Goal: Task Accomplishment & Management: Manage account settings

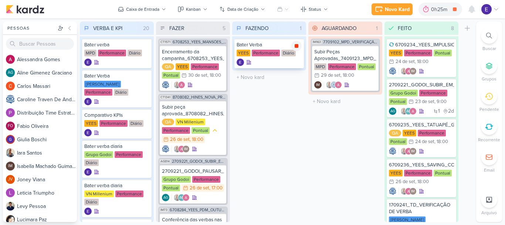
click at [298, 48] on icon at bounding box center [297, 46] width 4 height 4
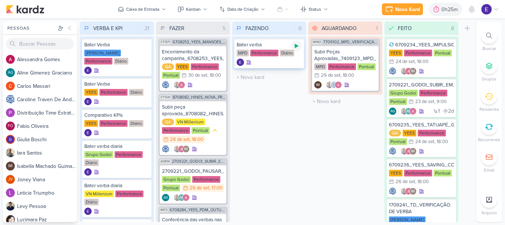
click at [297, 47] on icon at bounding box center [297, 46] width 6 height 6
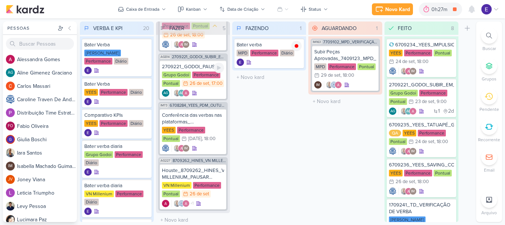
scroll to position [112, 0]
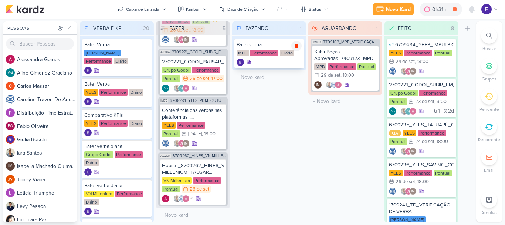
click at [296, 46] on icon at bounding box center [297, 46] width 4 height 4
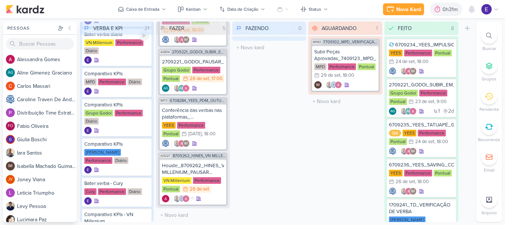
scroll to position [185, 0]
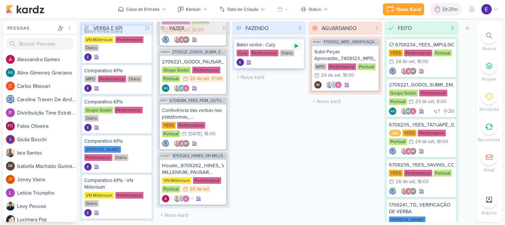
click at [295, 48] on icon at bounding box center [297, 46] width 6 height 6
click at [296, 44] on icon at bounding box center [297, 46] width 4 height 4
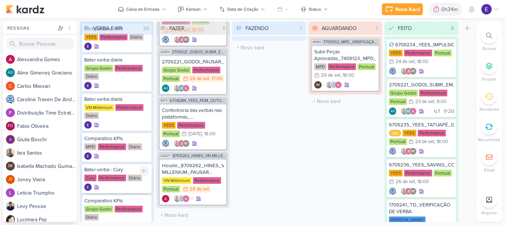
scroll to position [111, 0]
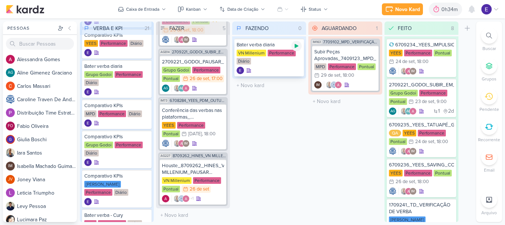
click at [293, 47] on div at bounding box center [297, 46] width 10 height 10
click at [297, 48] on icon at bounding box center [297, 46] width 4 height 4
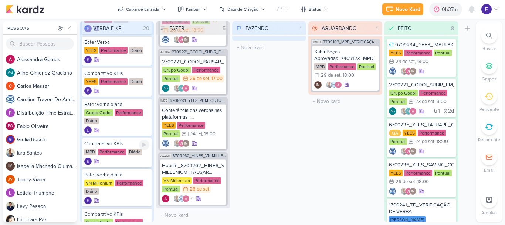
scroll to position [37, 0]
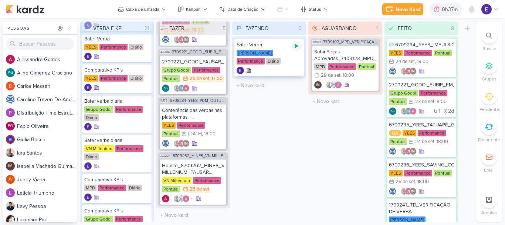
click at [297, 47] on icon at bounding box center [297, 46] width 4 height 4
click at [297, 45] on icon at bounding box center [297, 46] width 4 height 4
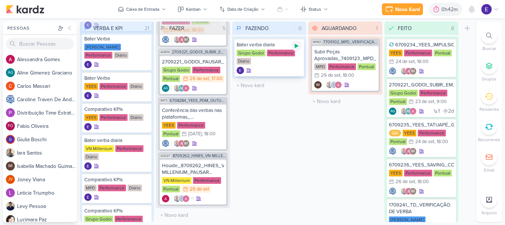
click at [297, 46] on icon at bounding box center [297, 46] width 4 height 4
click at [294, 47] on icon at bounding box center [297, 46] width 6 height 6
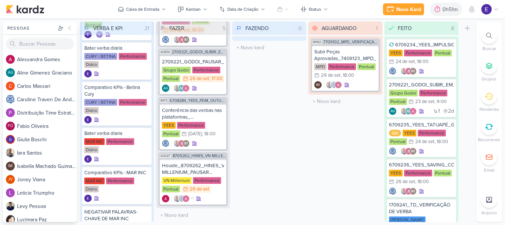
scroll to position [592, 0]
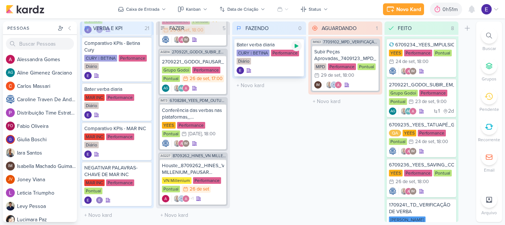
click at [299, 45] on icon at bounding box center [297, 46] width 6 height 6
click at [283, 67] on div at bounding box center [269, 70] width 65 height 7
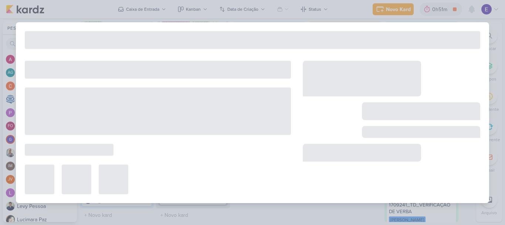
type input "Bater verba diaria"
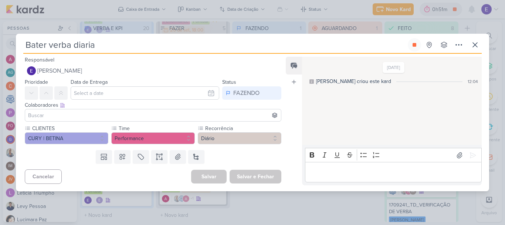
scroll to position [0, 0]
click at [481, 43] on button at bounding box center [475, 44] width 13 height 13
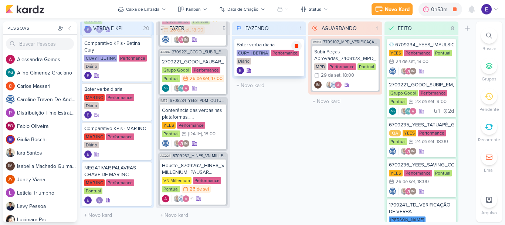
click at [300, 46] on div at bounding box center [297, 46] width 10 height 10
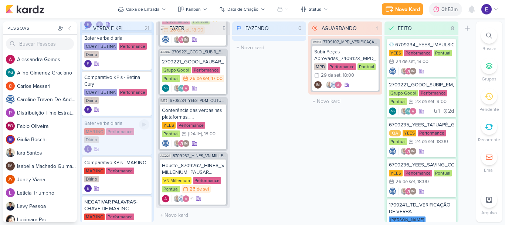
scroll to position [592, 0]
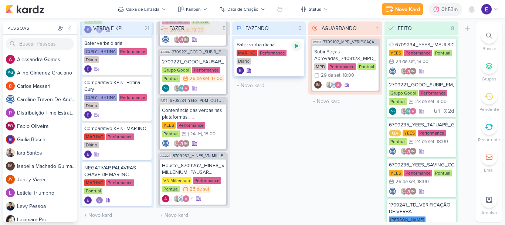
click at [293, 46] on div at bounding box center [297, 46] width 10 height 10
click at [287, 56] on div "MAR INC Performance Diário" at bounding box center [269, 58] width 65 height 16
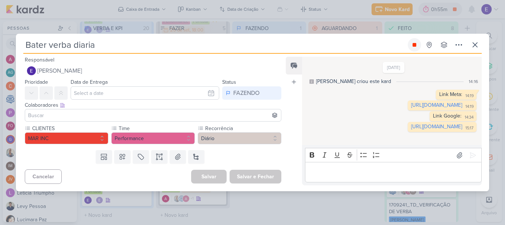
click at [412, 42] on icon at bounding box center [415, 45] width 6 height 6
click at [474, 40] on icon at bounding box center [475, 44] width 9 height 9
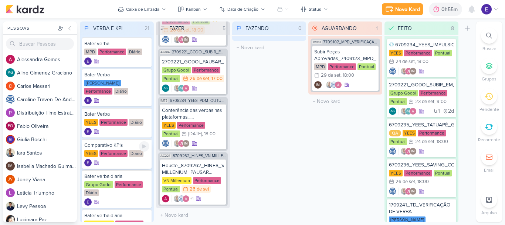
scroll to position [0, 0]
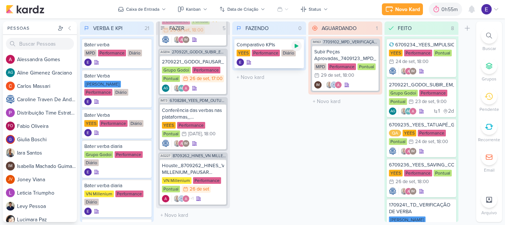
click at [295, 46] on icon at bounding box center [297, 46] width 4 height 4
click at [276, 60] on div at bounding box center [269, 61] width 65 height 7
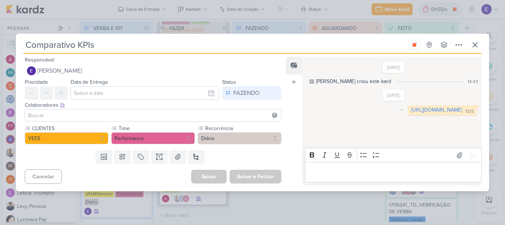
click at [411, 113] on link "[URL][DOMAIN_NAME]" at bounding box center [436, 110] width 51 height 6
click at [415, 48] on button at bounding box center [414, 44] width 13 height 13
click at [475, 47] on icon at bounding box center [475, 44] width 9 height 9
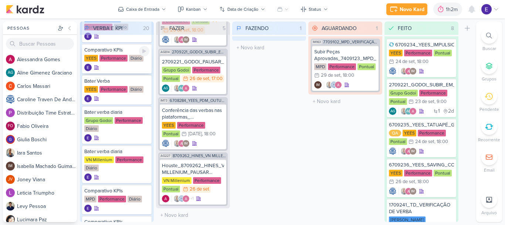
scroll to position [74, 0]
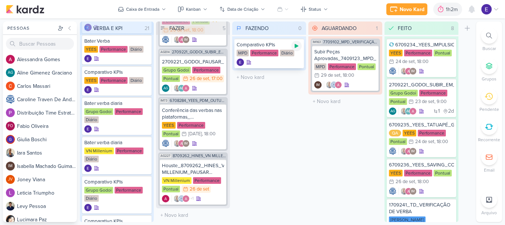
click at [295, 48] on icon at bounding box center [297, 46] width 4 height 4
click at [287, 59] on div at bounding box center [269, 61] width 65 height 7
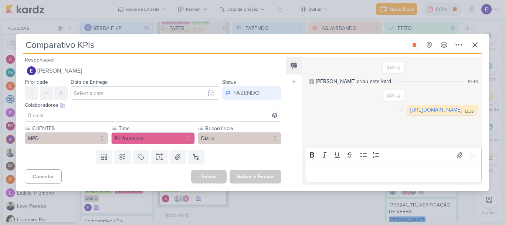
click at [411, 111] on link "[URL][DOMAIN_NAME]" at bounding box center [436, 110] width 51 height 6
click at [475, 46] on icon at bounding box center [475, 44] width 9 height 9
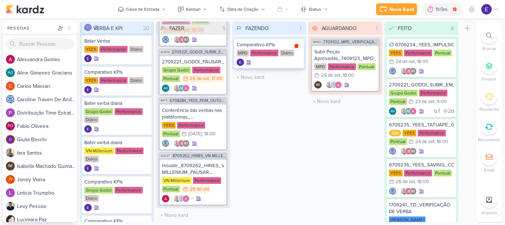
click at [299, 48] on icon at bounding box center [297, 46] width 6 height 6
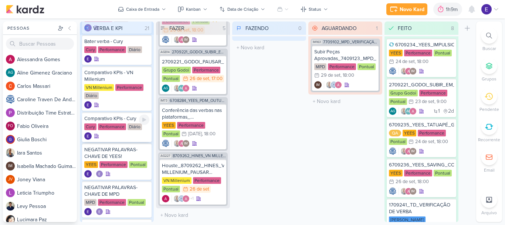
scroll to position [333, 0]
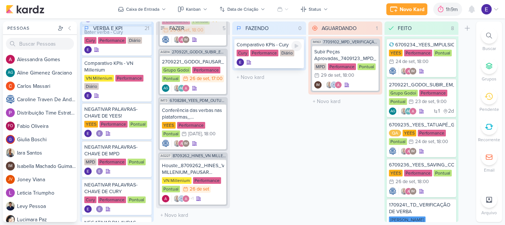
click at [298, 46] on icon at bounding box center [297, 46] width 4 height 4
click at [292, 57] on div "Comparativo KPIs - Cury Cury Performance Diário" at bounding box center [270, 53] width 70 height 30
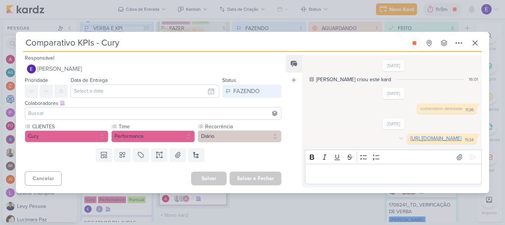
click at [411, 139] on link "[URL][DOMAIN_NAME]" at bounding box center [436, 138] width 51 height 6
click at [417, 41] on icon at bounding box center [415, 43] width 4 height 4
click at [475, 38] on icon at bounding box center [475, 42] width 9 height 9
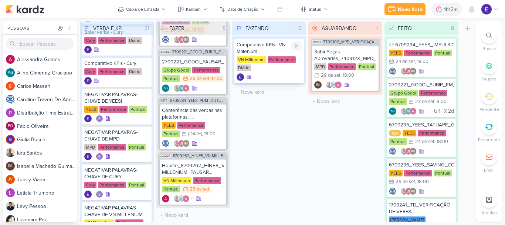
click at [300, 48] on div at bounding box center [297, 46] width 10 height 10
click at [278, 69] on div "VN Millenium Performance Diário" at bounding box center [269, 64] width 65 height 16
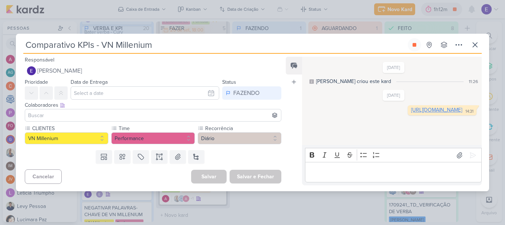
click at [411, 110] on link "[URL][DOMAIN_NAME]" at bounding box center [436, 110] width 51 height 6
click at [413, 44] on icon at bounding box center [415, 45] width 6 height 6
click at [478, 47] on icon at bounding box center [475, 44] width 9 height 9
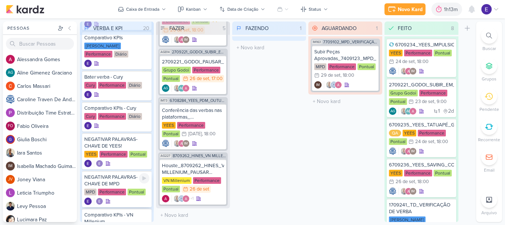
scroll to position [259, 0]
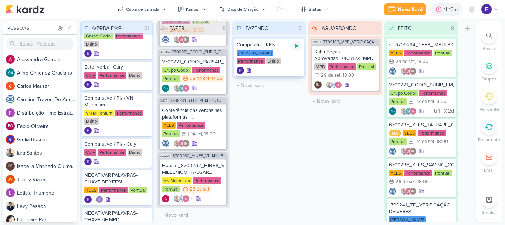
click at [296, 47] on icon at bounding box center [297, 46] width 4 height 4
click at [262, 69] on div at bounding box center [269, 70] width 65 height 7
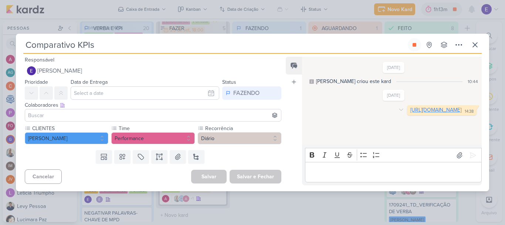
click at [411, 113] on link "[URL][DOMAIN_NAME]" at bounding box center [436, 110] width 51 height 6
click at [418, 50] on button at bounding box center [414, 44] width 13 height 13
click at [477, 46] on icon at bounding box center [475, 45] width 4 height 4
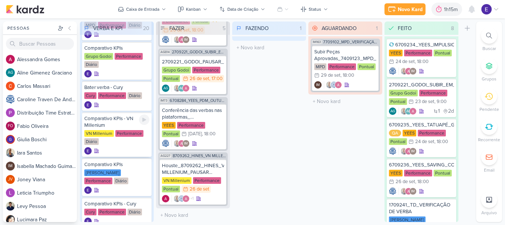
scroll to position [185, 0]
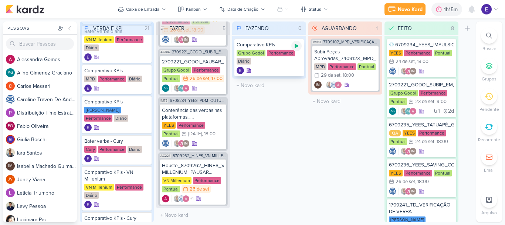
click at [299, 46] on icon at bounding box center [297, 46] width 6 height 6
click at [284, 67] on div at bounding box center [269, 70] width 65 height 7
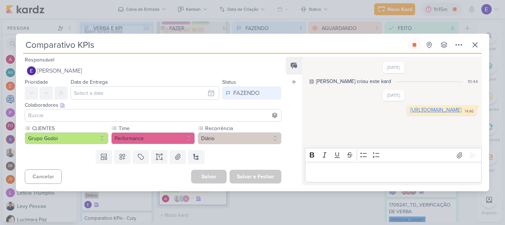
click at [411, 109] on link "[URL][DOMAIN_NAME]" at bounding box center [436, 110] width 51 height 6
click at [424, 44] on button at bounding box center [429, 44] width 13 height 13
click at [468, 45] on div "Comparativo KPIs agora Criado por mim Último check-in por mim" at bounding box center [252, 46] width 459 height 16
click at [397, 44] on icon at bounding box center [399, 45] width 4 height 4
click at [471, 46] on icon at bounding box center [475, 44] width 9 height 9
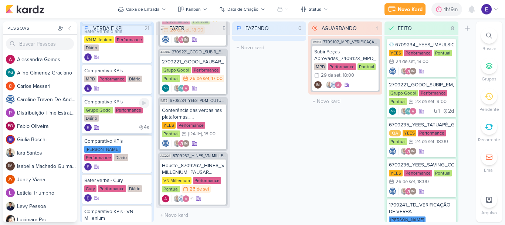
click at [119, 127] on div "4s" at bounding box center [116, 127] width 65 height 7
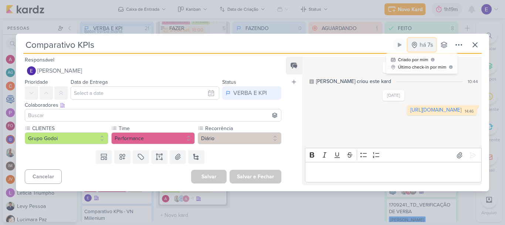
click at [428, 46] on div "há 7s" at bounding box center [426, 44] width 13 height 9
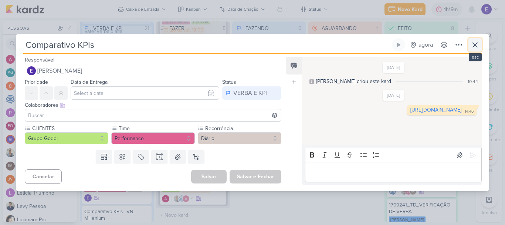
click at [476, 48] on icon at bounding box center [475, 44] width 9 height 9
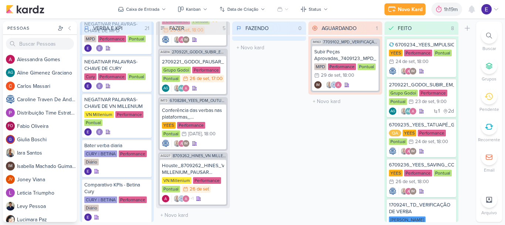
scroll to position [555, 0]
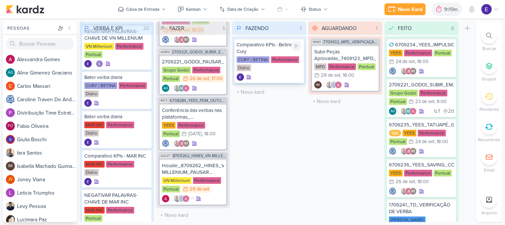
click at [286, 59] on div "Performance" at bounding box center [285, 59] width 28 height 7
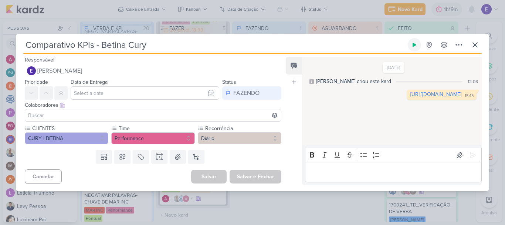
click at [416, 47] on icon at bounding box center [415, 45] width 6 height 6
click at [411, 97] on link "[URL][DOMAIN_NAME]" at bounding box center [436, 94] width 51 height 6
click at [415, 47] on icon at bounding box center [415, 45] width 4 height 4
click at [476, 44] on icon at bounding box center [475, 44] width 9 height 9
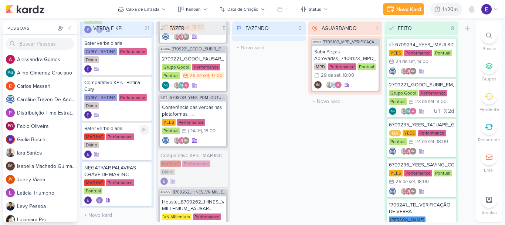
scroll to position [592, 0]
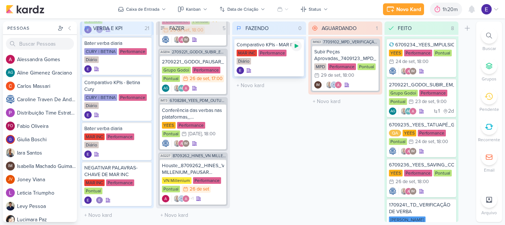
click at [294, 50] on div at bounding box center [297, 46] width 10 height 10
click at [286, 66] on div "Comparativo KPIs - MAR INC MAR INC Performance Diário" at bounding box center [270, 57] width 70 height 38
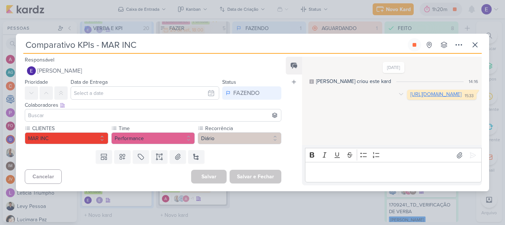
click at [411, 97] on link "[URL][DOMAIN_NAME]" at bounding box center [436, 94] width 51 height 6
click at [414, 49] on button at bounding box center [414, 44] width 13 height 13
click at [473, 46] on icon at bounding box center [475, 44] width 9 height 9
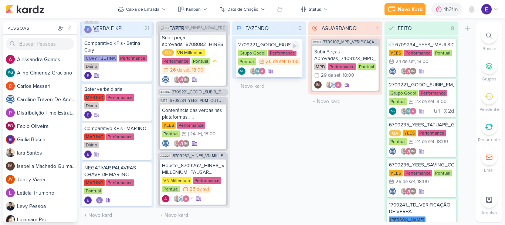
scroll to position [64, 0]
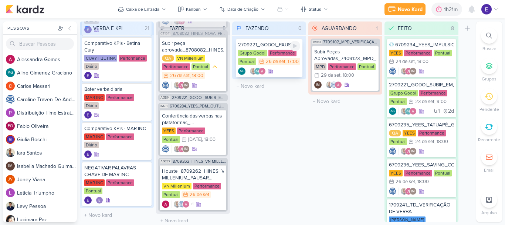
click at [294, 47] on div "2709221_GODOI_PAUSAR_PEÇA_ESTÁTICA_INTEGRAÇÃO_AB Grupo Godoi Performance Pontua…" at bounding box center [269, 57] width 67 height 38
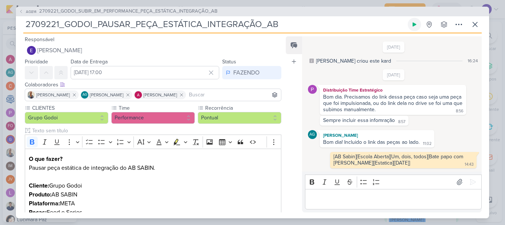
click at [419, 27] on button at bounding box center [414, 24] width 13 height 13
click at [235, 75] on div "FAZENDO" at bounding box center [246, 72] width 26 height 9
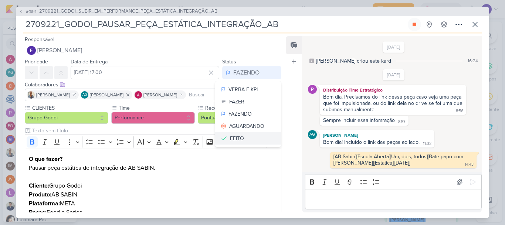
click at [235, 138] on div "FEITO" at bounding box center [237, 138] width 14 height 8
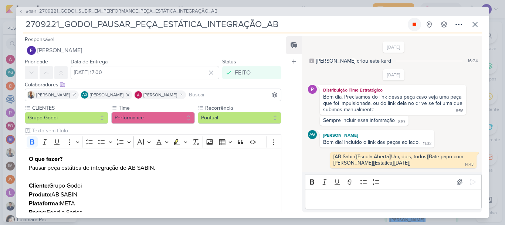
click at [413, 26] on icon at bounding box center [415, 24] width 6 height 6
click at [148, 78] on input "[DATE] 17:00" at bounding box center [145, 72] width 149 height 13
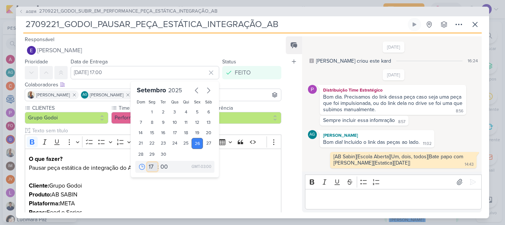
click at [148, 164] on select "00 01 02 03 04 05 06 07 08 09 10 11 12 13 14 15 16 17 18 19 20 21 22 23" at bounding box center [152, 166] width 10 height 9
select select "12"
click at [147, 162] on select "00 01 02 03 04 05 06 07 08 09 10 11 12 13 14 15 16 17 18 19 20 21 22 23" at bounding box center [152, 166] width 10 height 9
type input "[DATE] 12:00"
click at [162, 164] on select "00 05 10 15 20 25 30 35 40 45 50 55 59" at bounding box center [164, 166] width 10 height 9
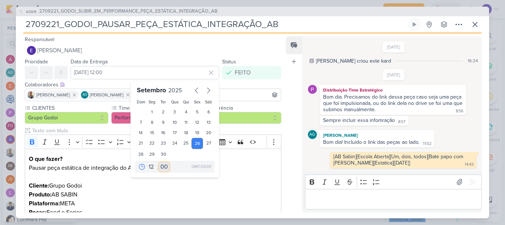
select select "20"
click at [159, 162] on select "00 05 10 15 20 25 30 35 40 45 50 55 59" at bounding box center [164, 166] width 10 height 9
type input "[DATE] 12:20"
click at [292, 131] on div "Feed Atrelar email Solte o email para atrelar ao kard" at bounding box center [294, 124] width 16 height 176
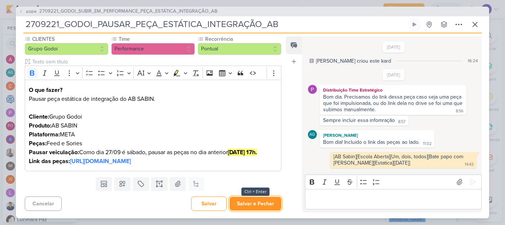
click at [262, 208] on button "Salvar e Fechar" at bounding box center [256, 203] width 52 height 14
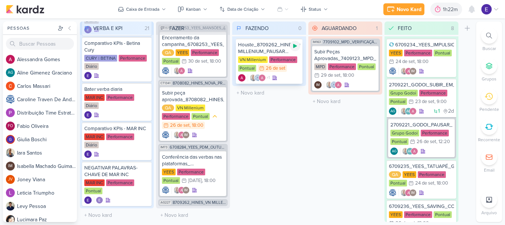
scroll to position [9, 0]
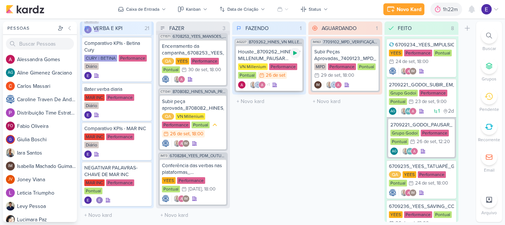
click at [294, 50] on icon at bounding box center [295, 53] width 6 height 6
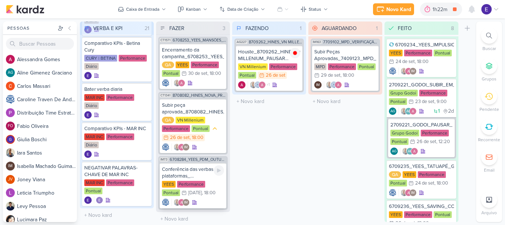
scroll to position [0, 0]
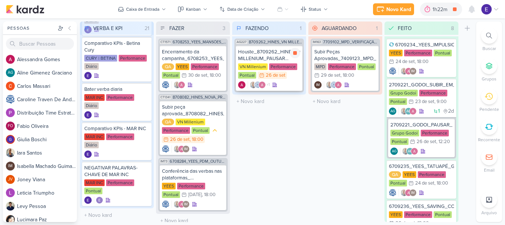
click at [287, 84] on div "+1" at bounding box center [269, 84] width 62 height 7
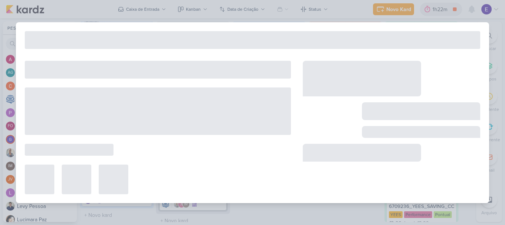
type input "Houste_8709262_HINES_VN MILLENIUM_PAUSAR PEÇAS CPL ALTO"
type input "[DATE] 23:59"
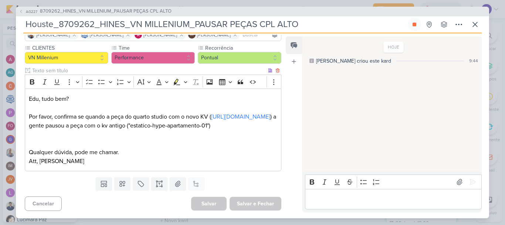
scroll to position [74, 0]
click at [211, 120] on link "[URL][DOMAIN_NAME]" at bounding box center [240, 116] width 59 height 7
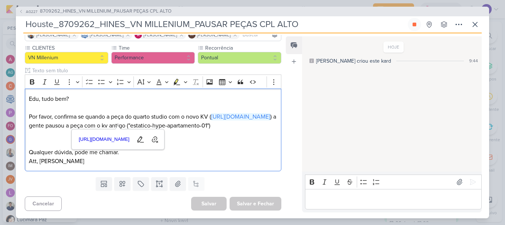
click at [322, 139] on div "HOJE [PERSON_NAME] criou este kard 9:44" at bounding box center [391, 104] width 179 height 135
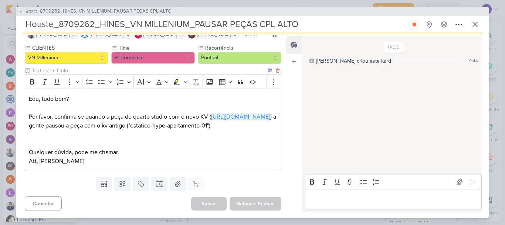
click at [211, 120] on link "[URL][DOMAIN_NAME]" at bounding box center [240, 116] width 59 height 7
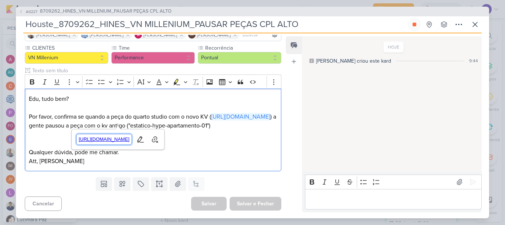
click at [132, 138] on span "[URL][DOMAIN_NAME]" at bounding box center [104, 139] width 55 height 9
click at [325, 138] on div "HOJE [PERSON_NAME] criou este kard 9:44" at bounding box center [391, 104] width 179 height 135
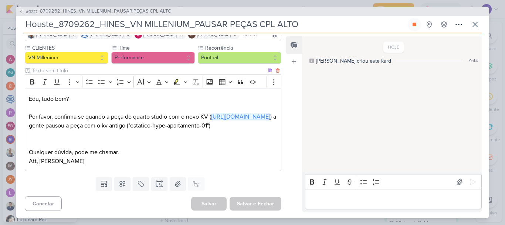
click at [226, 120] on link "[URL][DOMAIN_NAME]" at bounding box center [240, 116] width 59 height 7
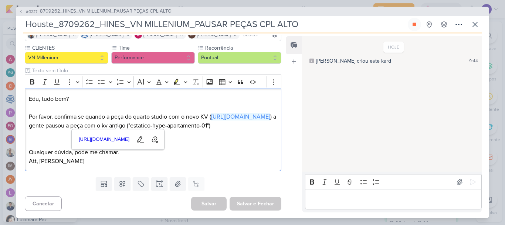
click at [312, 131] on div "HOJE [PERSON_NAME] criou este kard 9:44" at bounding box center [391, 104] width 179 height 135
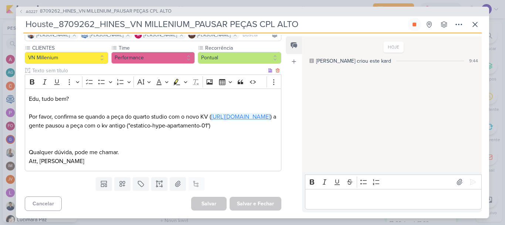
click at [211, 120] on link "[URL][DOMAIN_NAME]" at bounding box center [240, 116] width 59 height 7
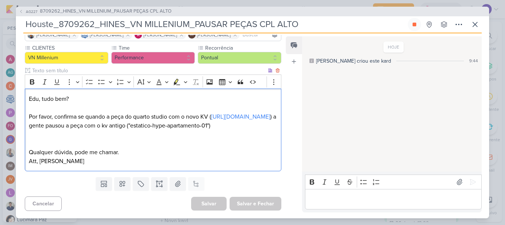
click at [237, 138] on p "Editor editing area: main" at bounding box center [153, 134] width 249 height 9
click at [480, 26] on button at bounding box center [475, 24] width 13 height 13
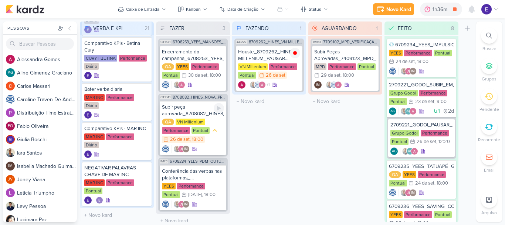
scroll to position [9, 0]
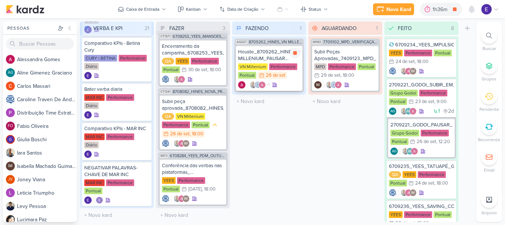
click at [268, 87] on span "+1" at bounding box center [268, 85] width 4 height 6
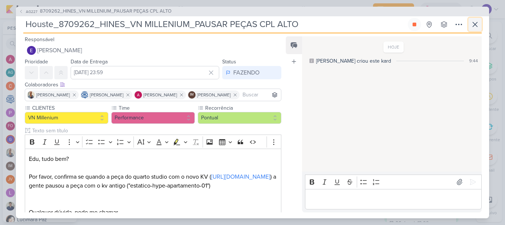
click at [476, 26] on icon at bounding box center [475, 24] width 9 height 9
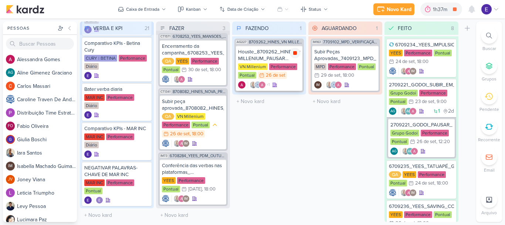
click at [292, 51] on icon at bounding box center [295, 53] width 6 height 6
click at [289, 85] on div "+1" at bounding box center [269, 84] width 62 height 7
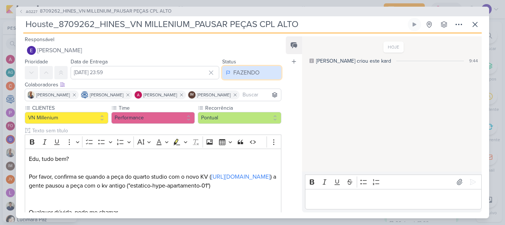
click at [247, 69] on div "FAZENDO" at bounding box center [246, 72] width 26 height 9
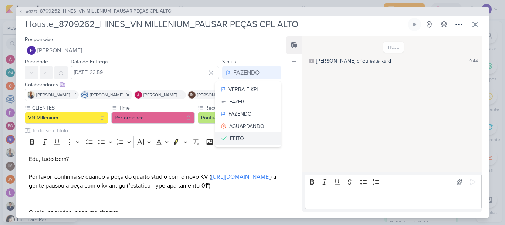
click at [247, 135] on button "FEITO" at bounding box center [248, 138] width 66 height 12
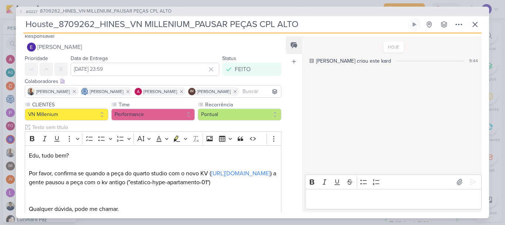
scroll to position [0, 0]
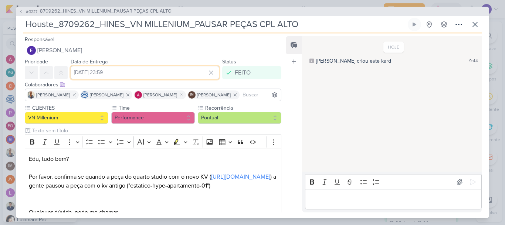
click at [143, 71] on input "[DATE] 23:59" at bounding box center [145, 72] width 149 height 13
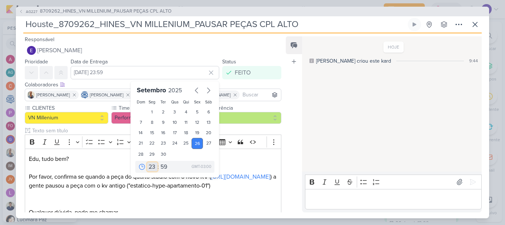
click at [151, 165] on select "00 01 02 03 04 05 06 07 08 09 10 11 12 13 14 15 16 17 18 19 20 21 22 23" at bounding box center [152, 166] width 10 height 9
select select "12"
click at [147, 162] on select "00 01 02 03 04 05 06 07 08 09 10 11 12 13 14 15 16 17 18 19 20 21 22 23" at bounding box center [152, 166] width 10 height 9
type input "[DATE] 12:59"
click at [162, 166] on select "00 05 10 15 20 25 30 35 40 45 50 55 59" at bounding box center [164, 166] width 10 height 9
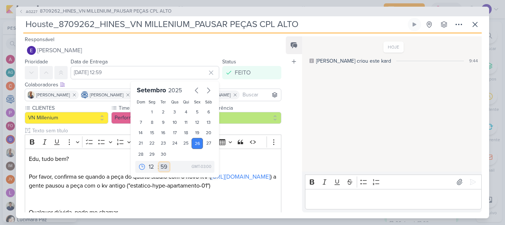
select select "45"
click at [159, 162] on select "00 05 10 15 20 25 30 35 40 45 50 55 59" at bounding box center [164, 166] width 10 height 9
type input "[DATE] 12:45"
click at [291, 139] on div "Feed Atrelar email Solte o email para atrelar ao kard" at bounding box center [294, 124] width 16 height 176
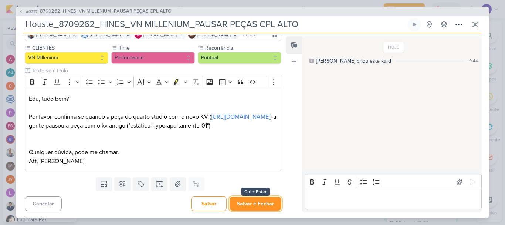
click at [248, 207] on button "Salvar e Fechar" at bounding box center [256, 203] width 52 height 14
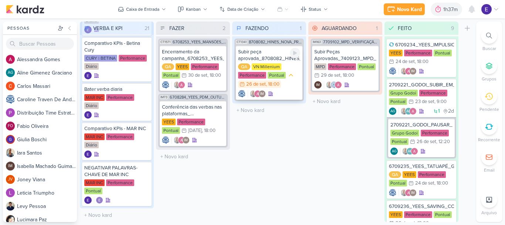
click at [288, 85] on div "QA VN Millenium Performance Pontual 26/9 [DATE] 18:00" at bounding box center [269, 75] width 62 height 25
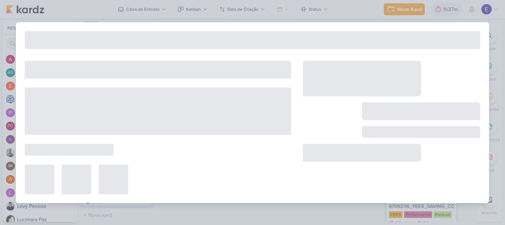
type input "Subir peça aprovada_8708082_HINES_NOVA_PROPOSTA_PARA_REUNIAO"
type input "26 de setembro de 2025 às 18:00"
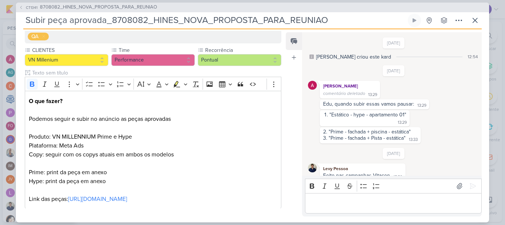
scroll to position [98, 0]
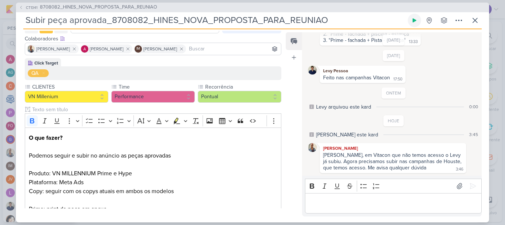
click at [415, 24] on button at bounding box center [414, 20] width 13 height 13
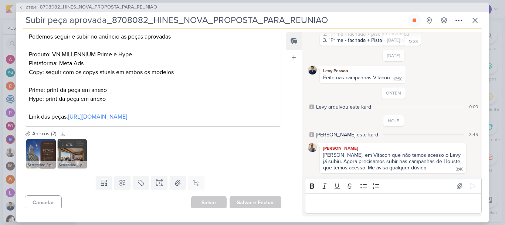
scroll to position [181, 0]
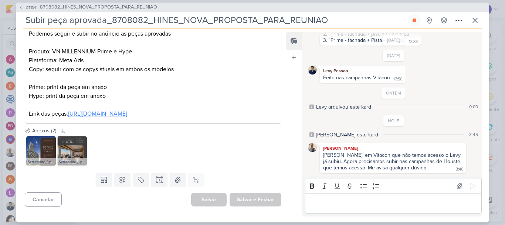
click at [127, 110] on link "[URL][DOMAIN_NAME]" at bounding box center [97, 113] width 59 height 7
click at [476, 21] on icon at bounding box center [475, 20] width 9 height 9
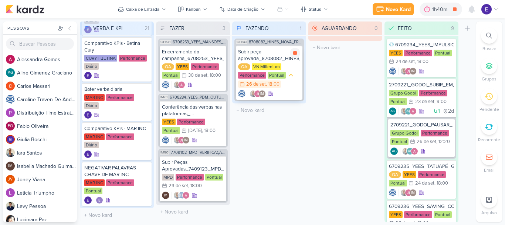
click at [275, 94] on div "IM" at bounding box center [269, 93] width 62 height 7
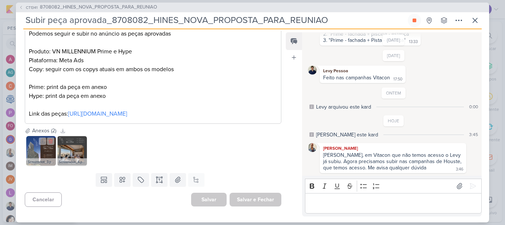
click at [42, 148] on img at bounding box center [41, 151] width 30 height 30
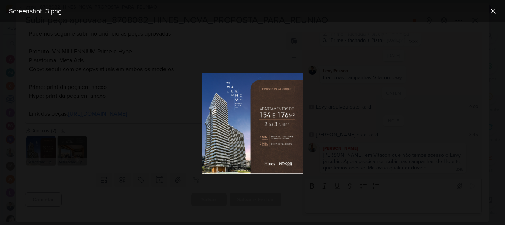
click at [434, 115] on div at bounding box center [252, 123] width 505 height 202
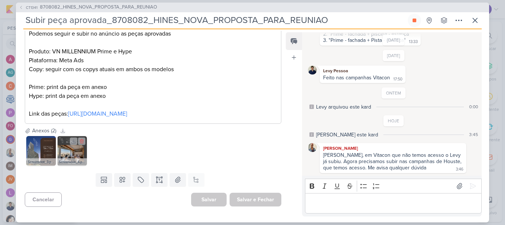
click at [71, 149] on img at bounding box center [72, 151] width 30 height 30
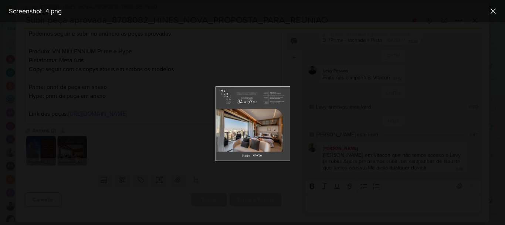
click at [406, 125] on div at bounding box center [252, 123] width 505 height 202
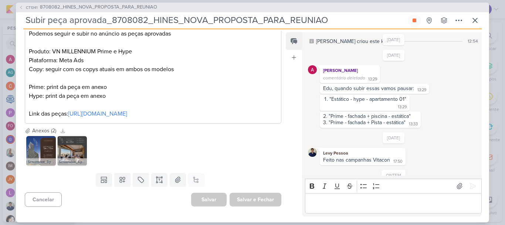
scroll to position [0, 0]
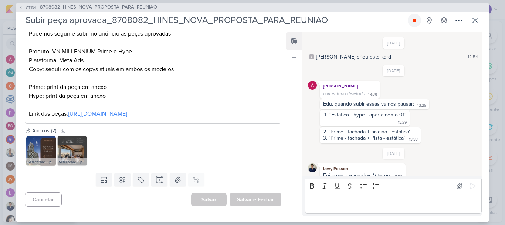
click at [412, 24] on button at bounding box center [414, 20] width 13 height 13
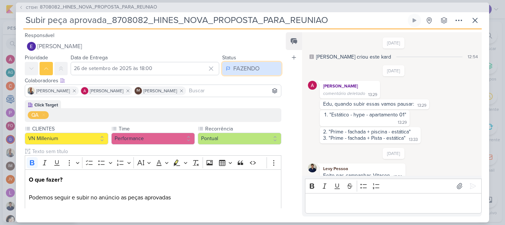
click at [253, 72] on div "FAZENDO" at bounding box center [246, 68] width 26 height 9
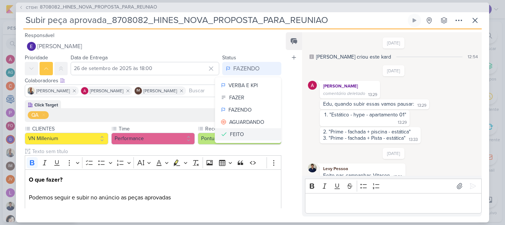
click at [246, 134] on button "FEITO" at bounding box center [248, 134] width 66 height 12
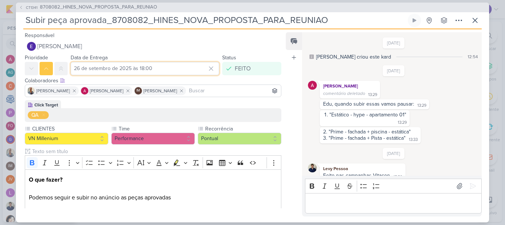
click at [145, 65] on input "26 de setembro de 2025 às 18:00" at bounding box center [145, 68] width 149 height 13
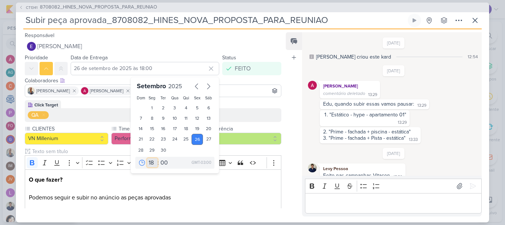
click at [149, 159] on select "00 01 02 03 04 05 06 07 08 09 10 11 12 13 14 15 16 17 18 19 20 21 22 23" at bounding box center [152, 162] width 10 height 9
select select "13"
click at [147, 158] on select "00 01 02 03 04 05 06 07 08 09 10 11 12 13 14 15 16 17 18 19 20 21 22 23" at bounding box center [152, 162] width 10 height 9
type input "[DATE] 13:00"
click at [290, 146] on div "Feed Atrelar email Solte o email para atrelar ao kard" at bounding box center [294, 124] width 16 height 184
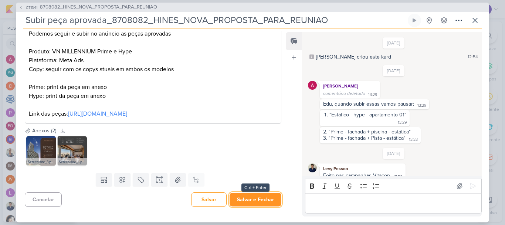
click at [246, 195] on button "Salvar e Fechar" at bounding box center [256, 199] width 52 height 14
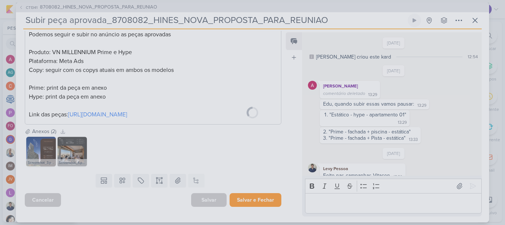
scroll to position [181, 0]
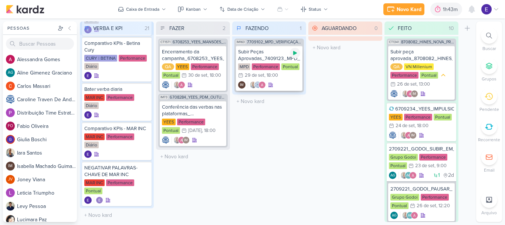
click at [293, 56] on div at bounding box center [295, 53] width 10 height 10
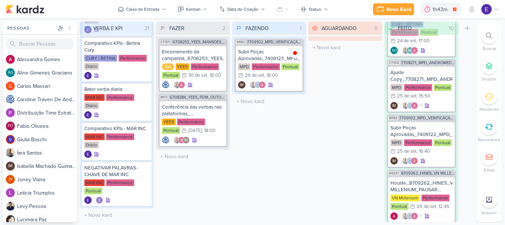
scroll to position [367, 0]
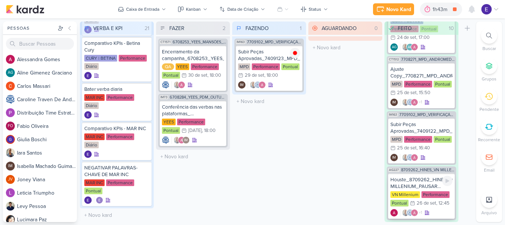
click at [434, 191] on div "VN Millenium Performance Pontual 26/9 [DATE] 12:45" at bounding box center [422, 199] width 62 height 16
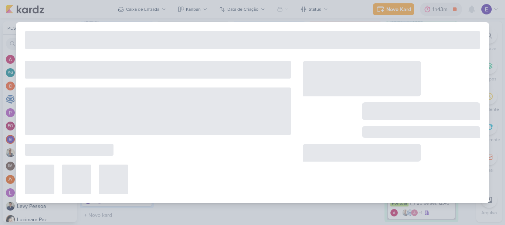
type input "Houste_8709262_HINES_VN MILLENIUM_PAUSAR PEÇAS CPL ALTO"
type input "[DATE] 12:45"
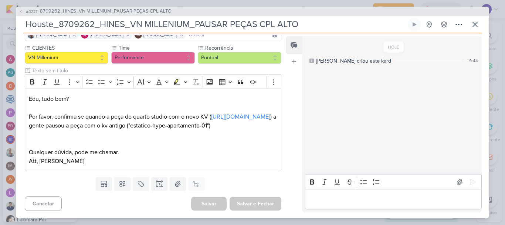
scroll to position [0, 0]
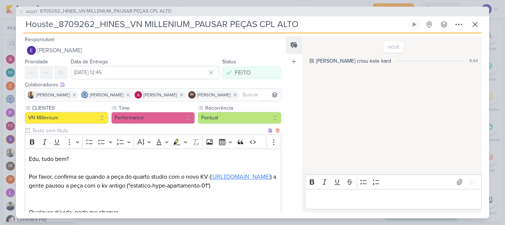
click at [211, 180] on link "[URL][DOMAIN_NAME]" at bounding box center [240, 176] width 59 height 7
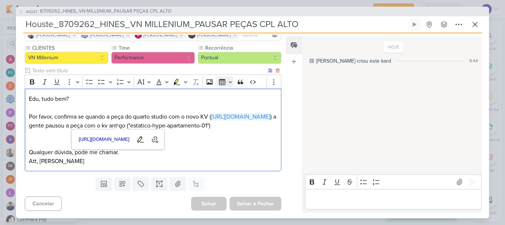
scroll to position [74, 0]
click at [318, 121] on div "HOJE [PERSON_NAME] criou este kard 9:44" at bounding box center [391, 104] width 179 height 135
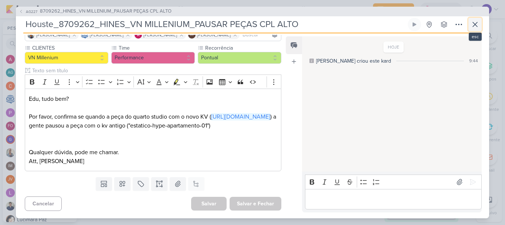
click at [479, 28] on icon at bounding box center [475, 24] width 9 height 9
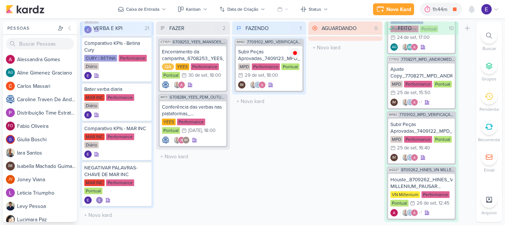
click at [296, 143] on div "FAZENDO 1 Mover Para Esquerda Mover Para Direita [GEOGRAPHIC_DATA] IM163 770910…" at bounding box center [269, 121] width 74 height 200
click at [289, 85] on div "IM" at bounding box center [269, 84] width 62 height 7
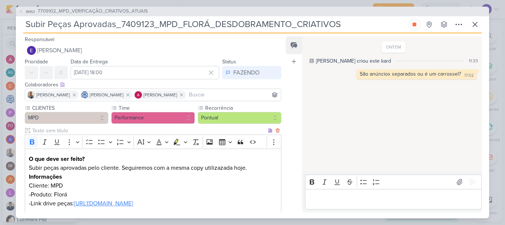
click at [133, 203] on link "[URL][DOMAIN_NAME]" at bounding box center [103, 202] width 59 height 7
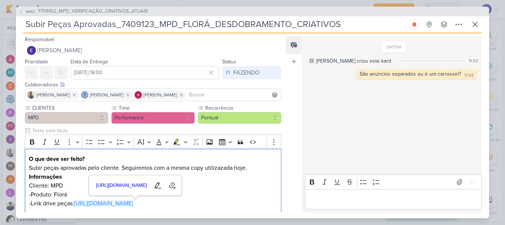
click at [353, 128] on div "ONTEM [PERSON_NAME] criou este kard 11:33 São anúncios separados ou é um carros…" at bounding box center [391, 104] width 179 height 135
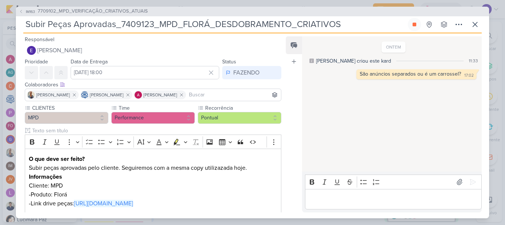
scroll to position [367, 0]
